Goal: Use online tool/utility: Utilize a website feature to perform a specific function

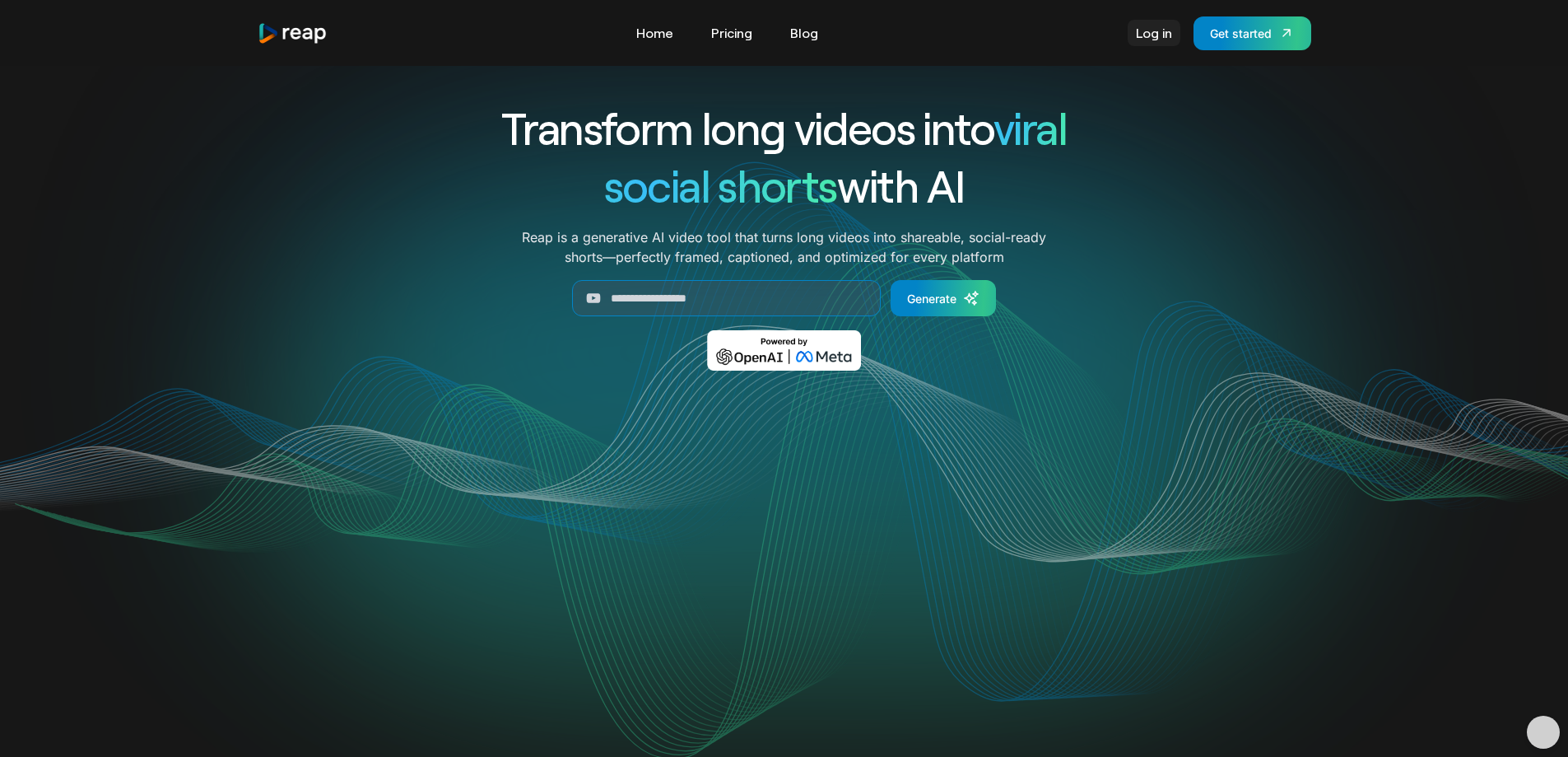
click at [1144, 34] on link "Log in" at bounding box center [1153, 32] width 53 height 26
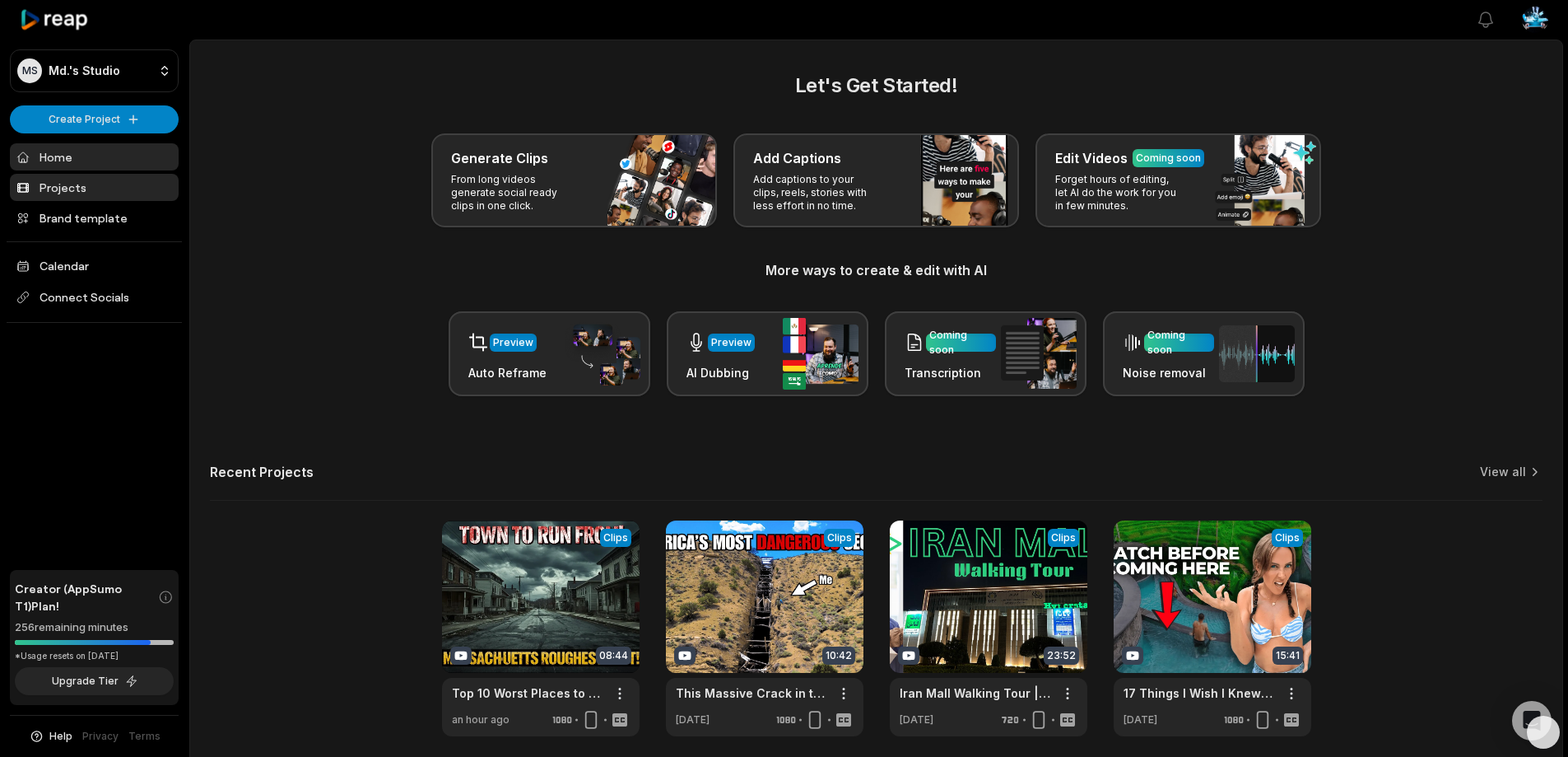
click at [55, 179] on link "Projects" at bounding box center [94, 187] width 168 height 27
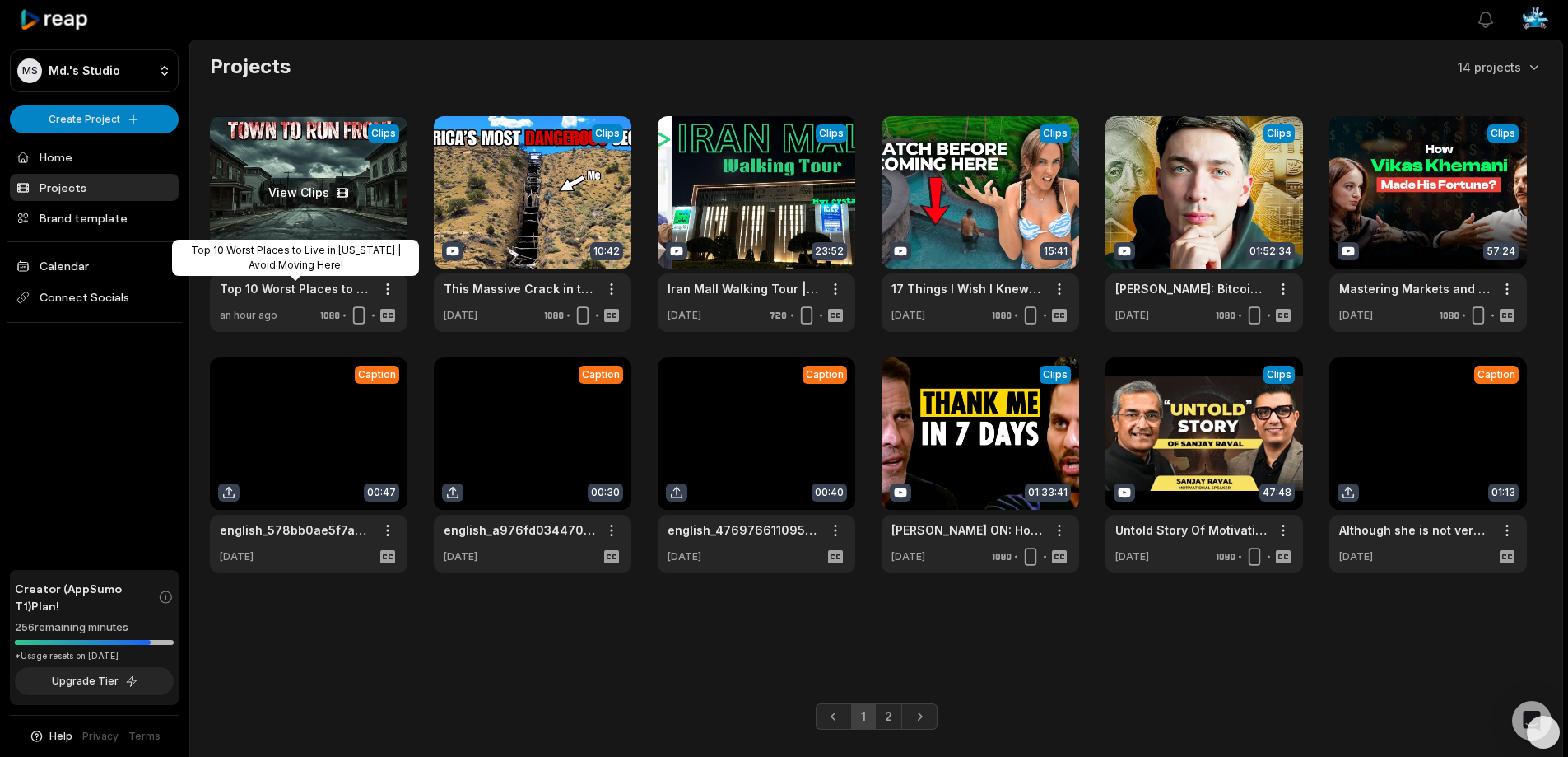
click at [263, 288] on link "Top 10 Worst Places to Live in [US_STATE] | Avoid Moving Here!" at bounding box center [295, 288] width 151 height 17
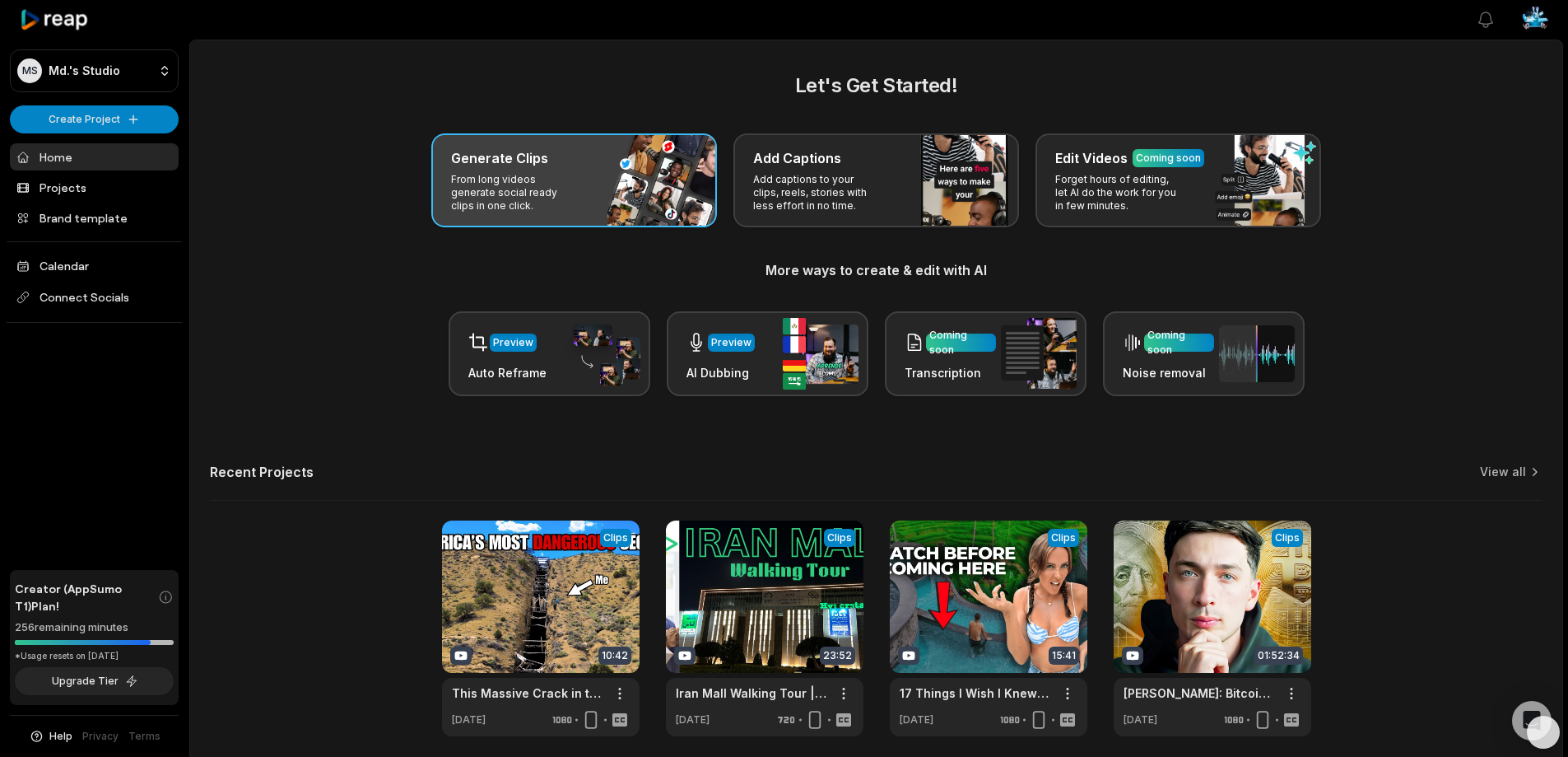
click at [537, 176] on p "From long videos generate social ready clips in one click." at bounding box center [515, 193] width 127 height 39
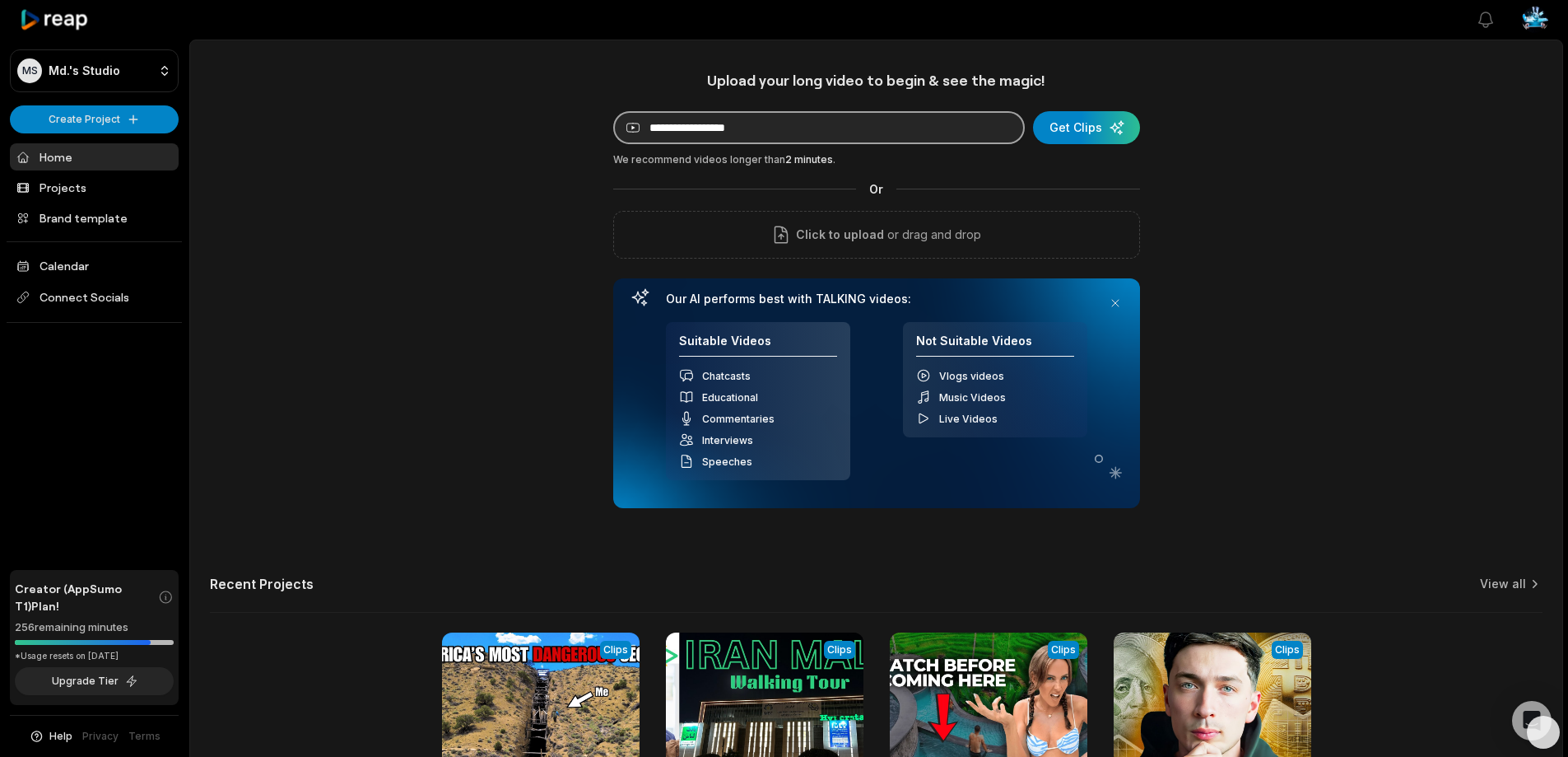
click at [733, 118] on input at bounding box center [819, 127] width 412 height 33
paste input "**********"
type input "**********"
click at [1079, 130] on div "submit" at bounding box center [1085, 127] width 107 height 33
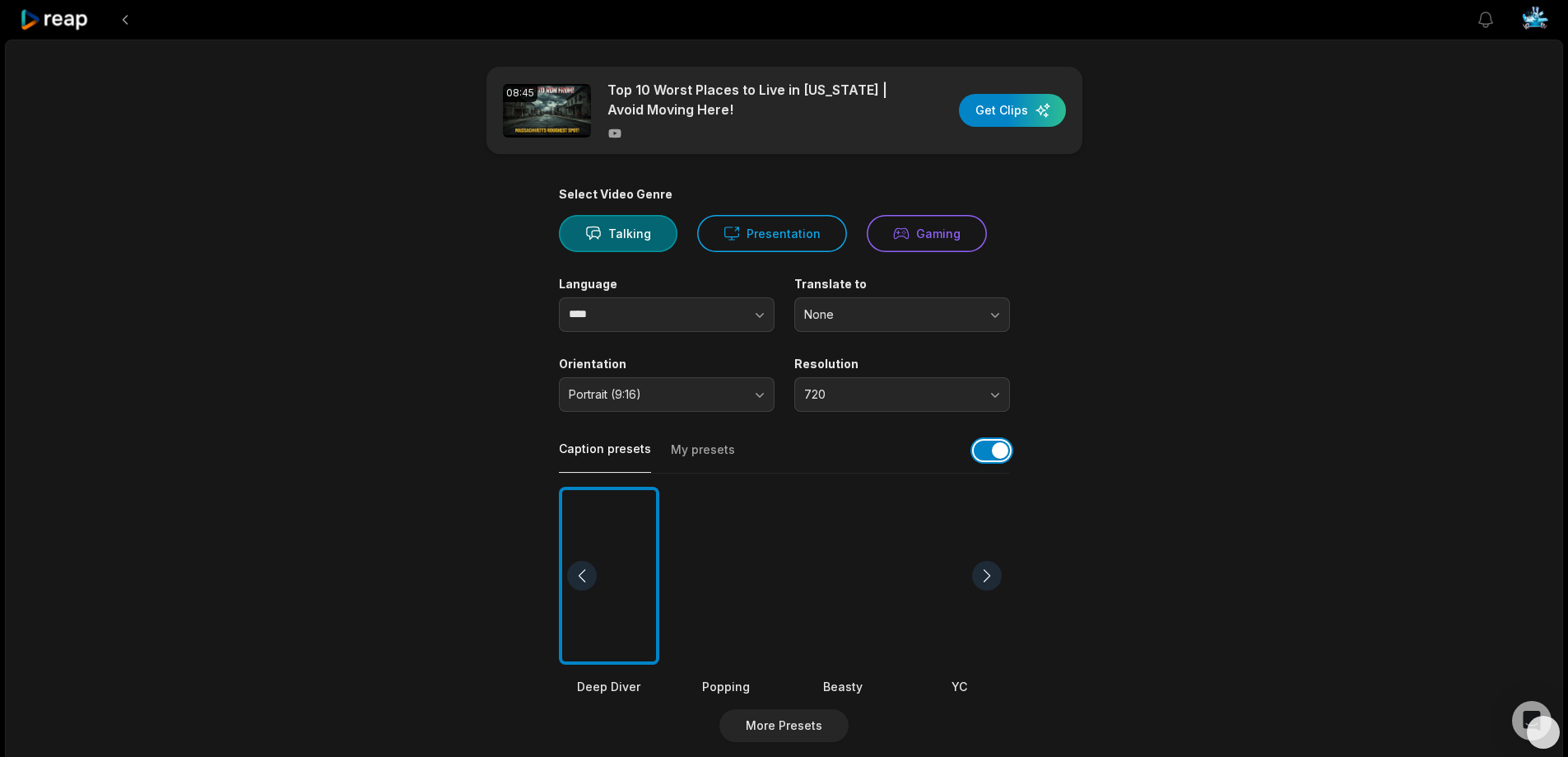
click at [997, 454] on button "button" at bounding box center [991, 451] width 36 height 20
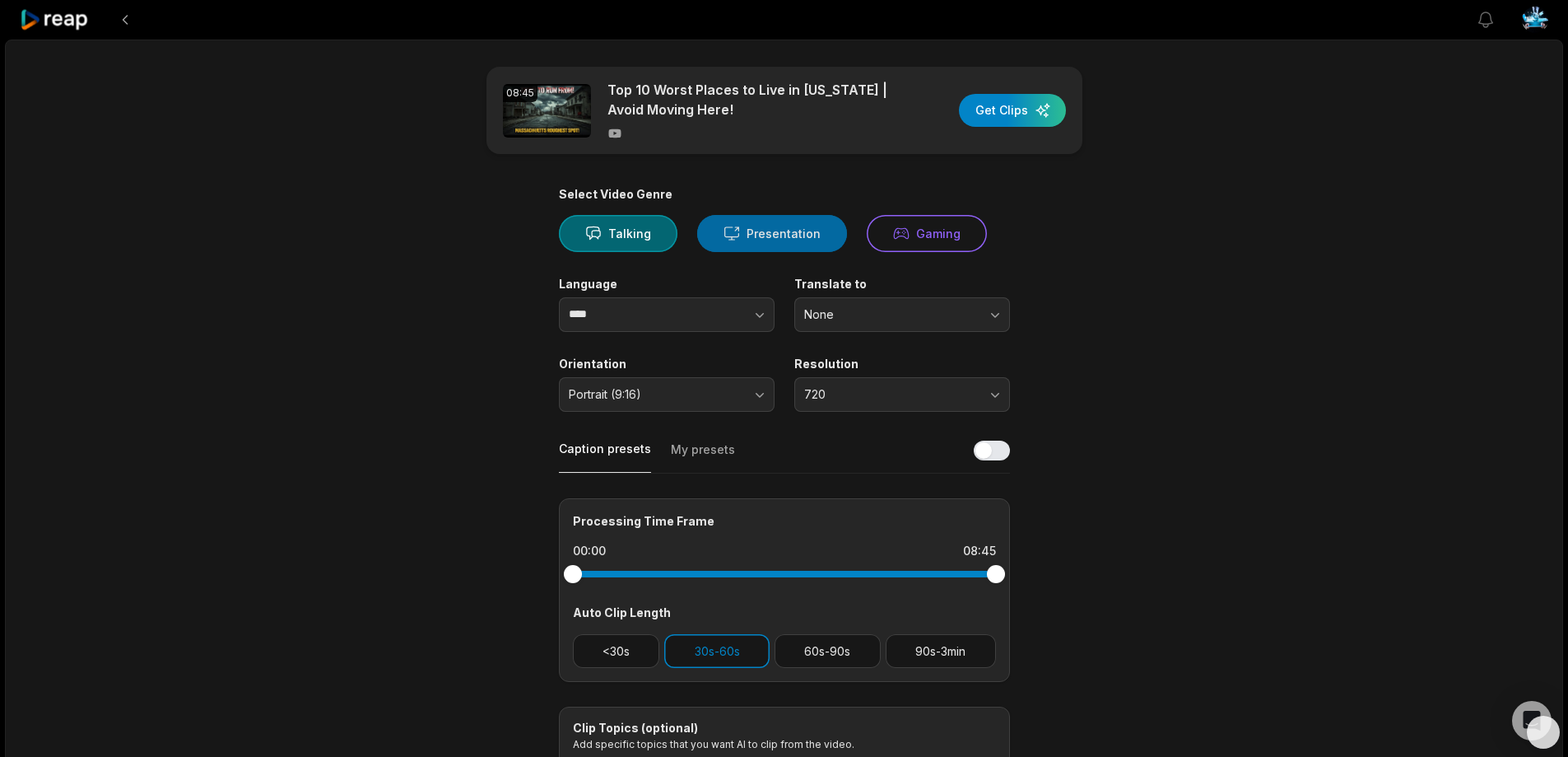
click at [762, 233] on button "Presentation" at bounding box center [771, 233] width 150 height 37
click at [831, 390] on span "720" at bounding box center [890, 394] width 173 height 15
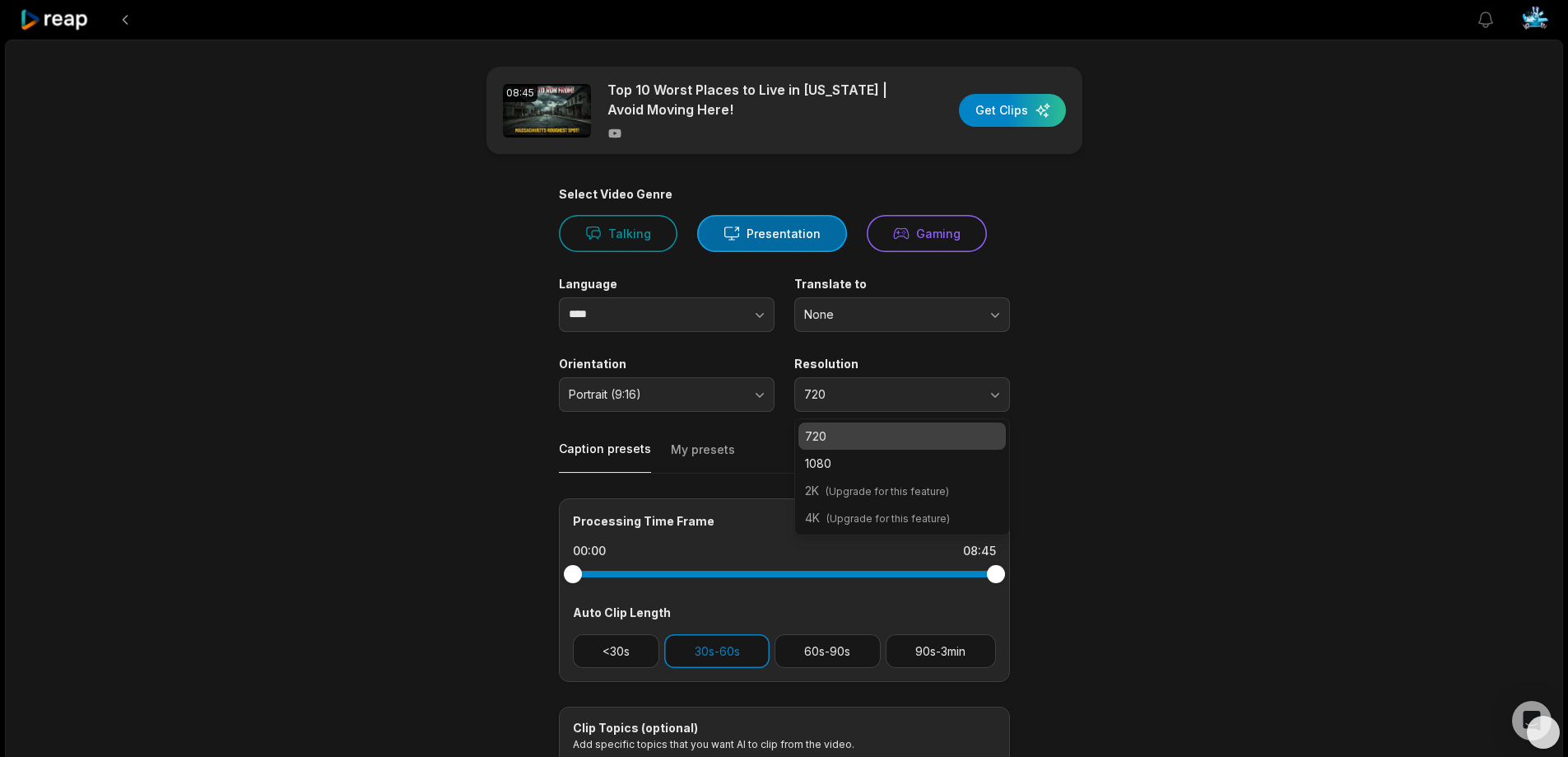
click at [861, 477] on div "2K (Upgrade for this feature)" at bounding box center [903, 490] width 208 height 27
click at [861, 467] on p "1080" at bounding box center [902, 462] width 194 height 17
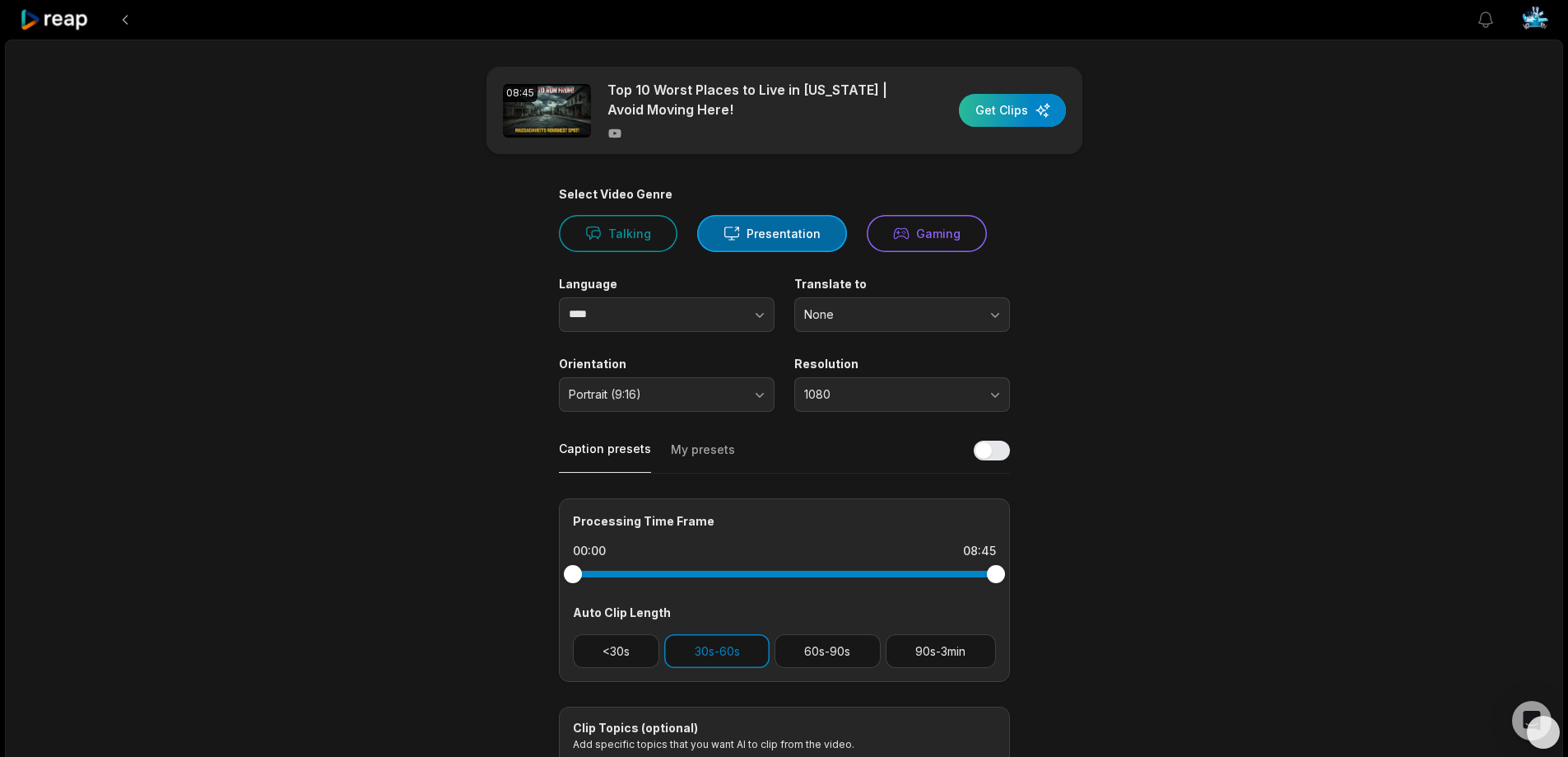
click at [1001, 107] on div "button" at bounding box center [1012, 110] width 107 height 33
